Goal: Information Seeking & Learning: Learn about a topic

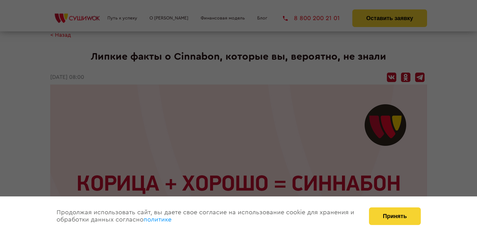
scroll to position [63, 0]
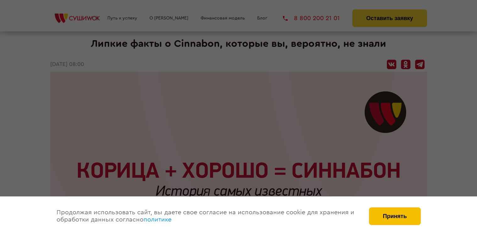
drag, startPoint x: 377, startPoint y: 214, endPoint x: 298, endPoint y: 192, distance: 82.1
click at [376, 214] on button "Принять" at bounding box center [395, 216] width 52 height 18
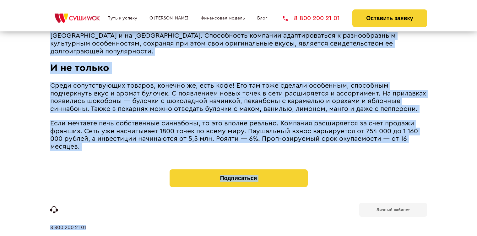
scroll to position [844, 0]
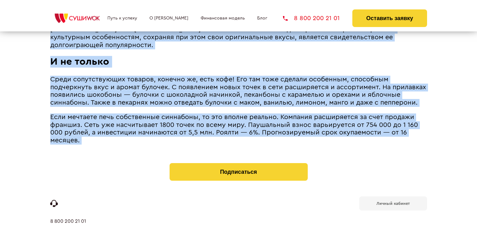
drag, startPoint x: 52, startPoint y: 147, endPoint x: 147, endPoint y: 132, distance: 97.0
copy div "L ipsu dolors ametconse adipisc, elitseddoe, tempori, u labor etdolorem al enim…"
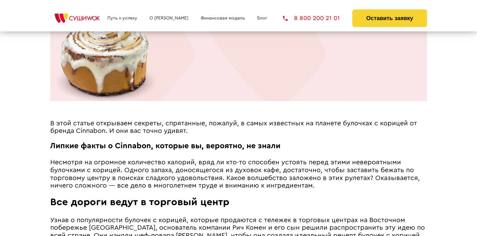
scroll to position [247, 0]
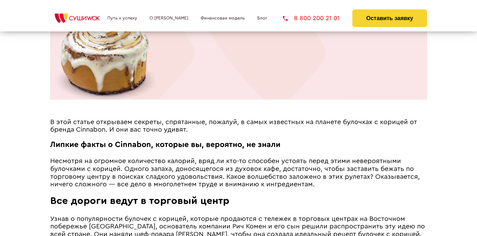
drag, startPoint x: 36, startPoint y: 96, endPoint x: 18, endPoint y: 97, distance: 18.3
drag, startPoint x: 52, startPoint y: 119, endPoint x: 53, endPoint y: 123, distance: 4.0
drag, startPoint x: 53, startPoint y: 123, endPoint x: 44, endPoint y: 118, distance: 10.5
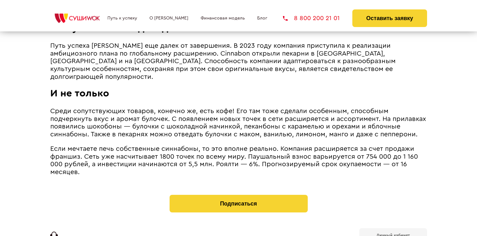
scroll to position [813, 0]
drag, startPoint x: 52, startPoint y: 119, endPoint x: 87, endPoint y: 154, distance: 49.3
copy article "L ipsu dolors ametconse adipisc, elitseddoe, tempori, u labor etdolorem al enim…"
